Goal: Information Seeking & Learning: Learn about a topic

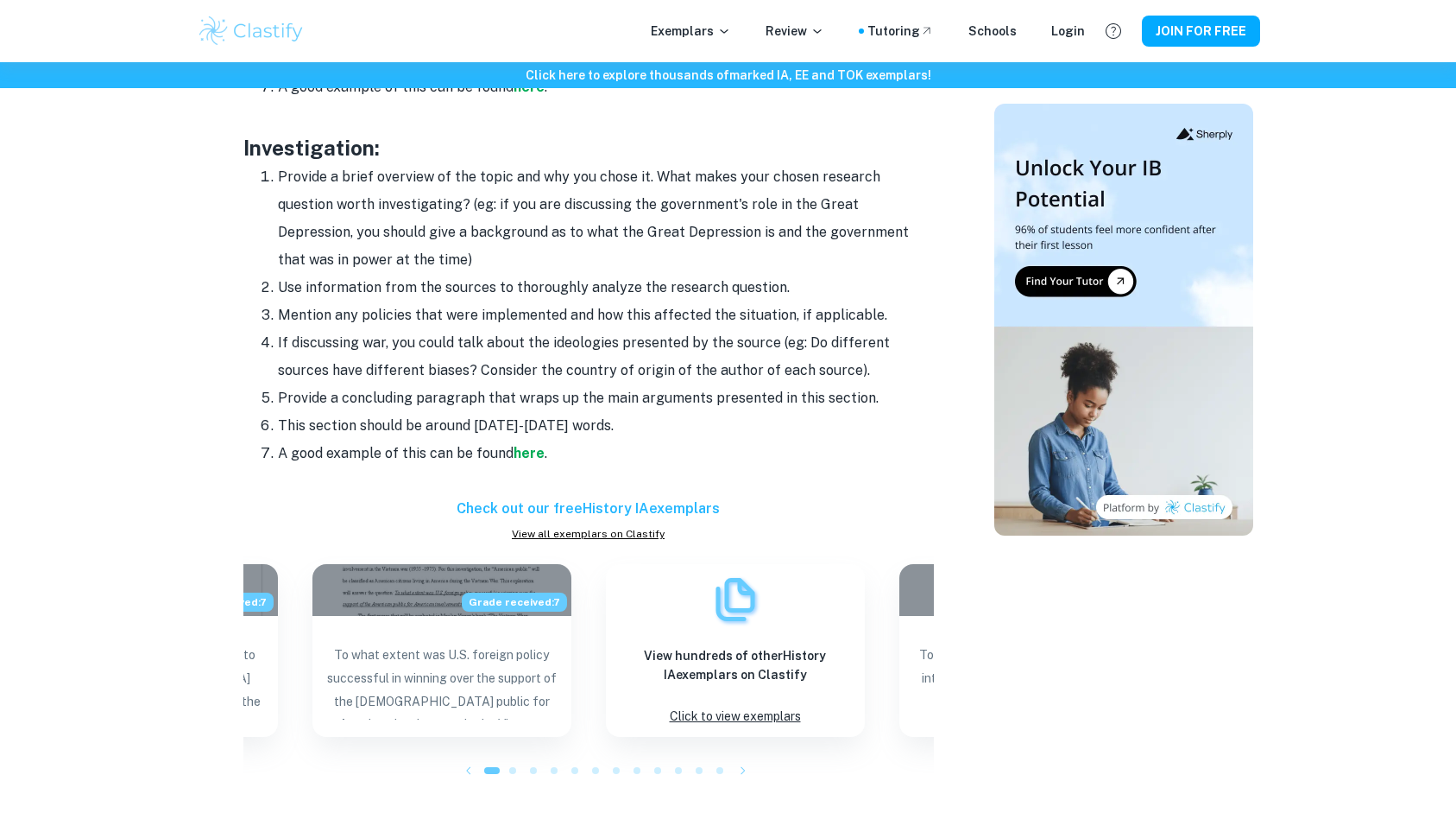
scroll to position [1706, 0]
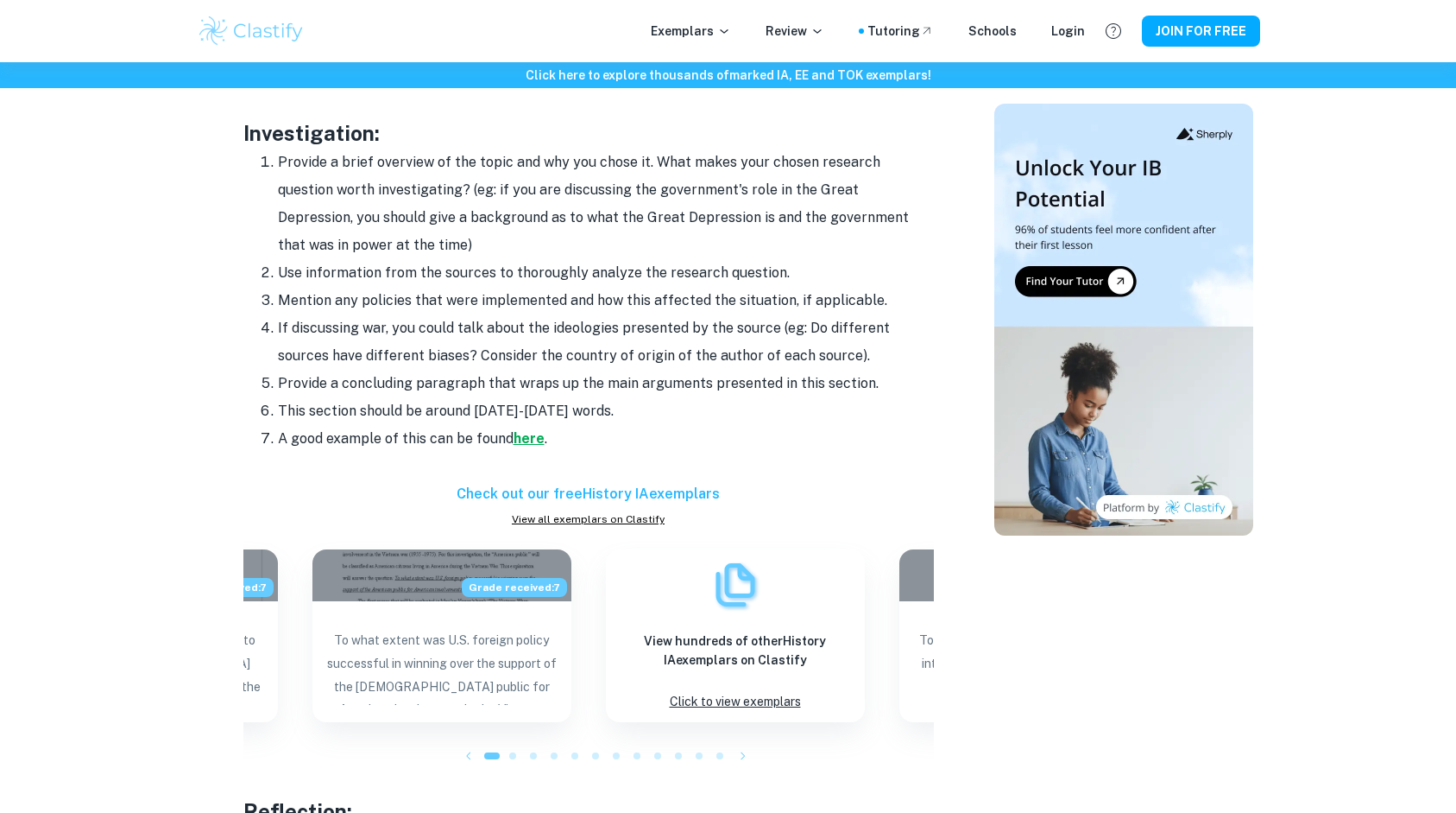
click at [534, 431] on strong "here" at bounding box center [529, 438] width 31 height 16
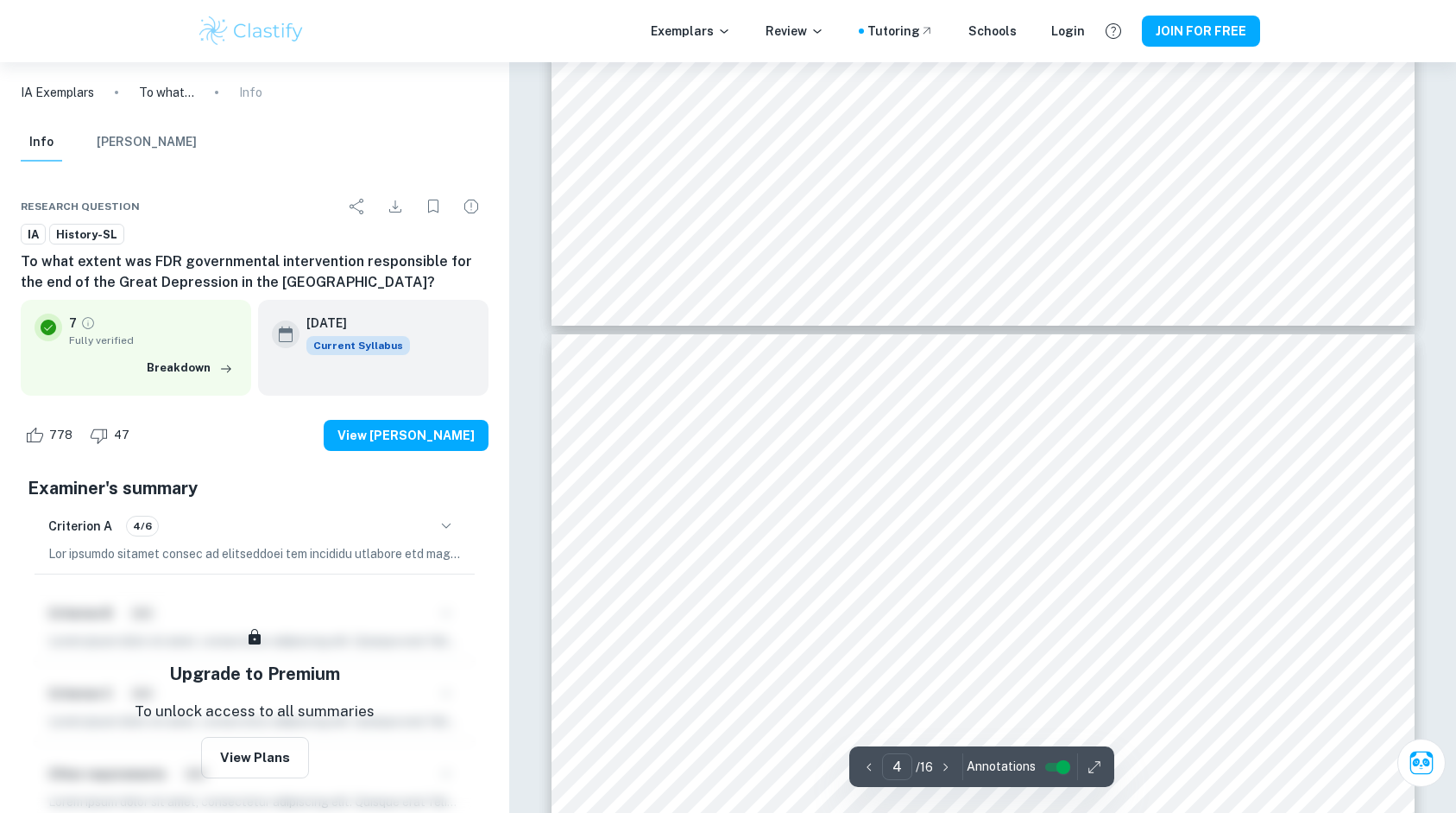
type input "5"
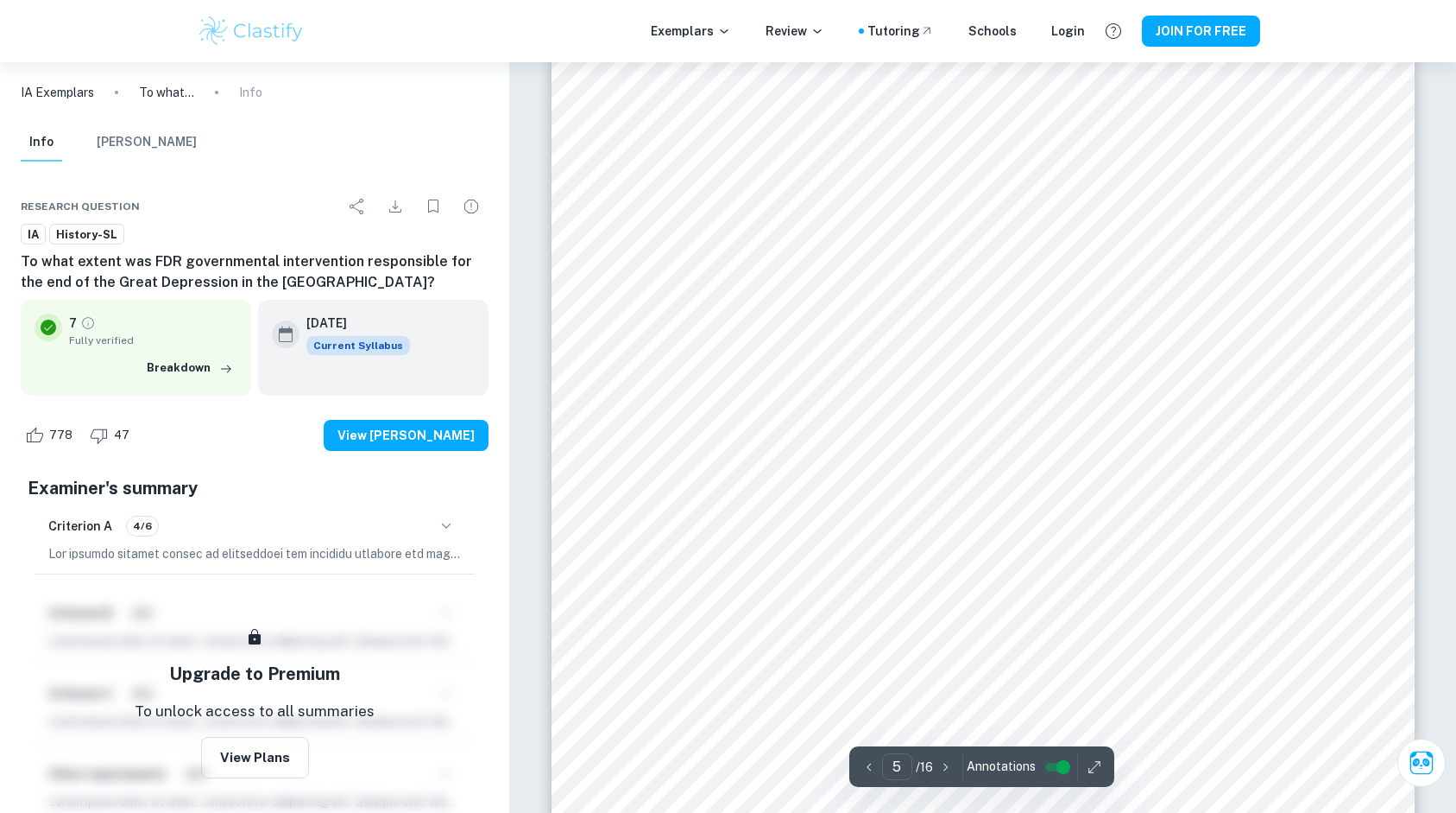
scroll to position [4865, 0]
